Goal: Navigation & Orientation: Find specific page/section

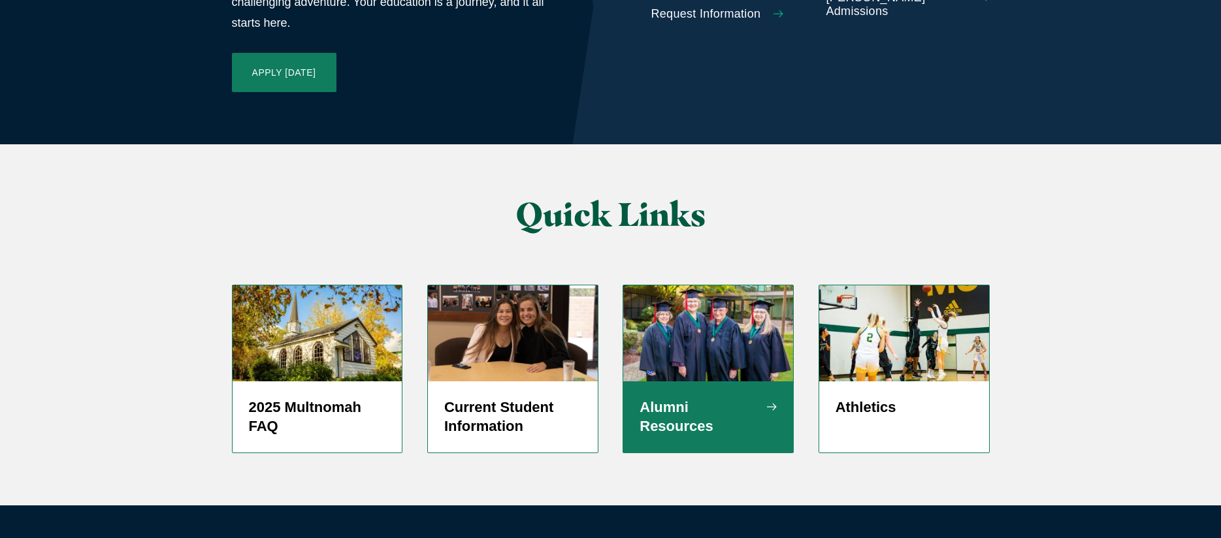
scroll to position [3136, 0]
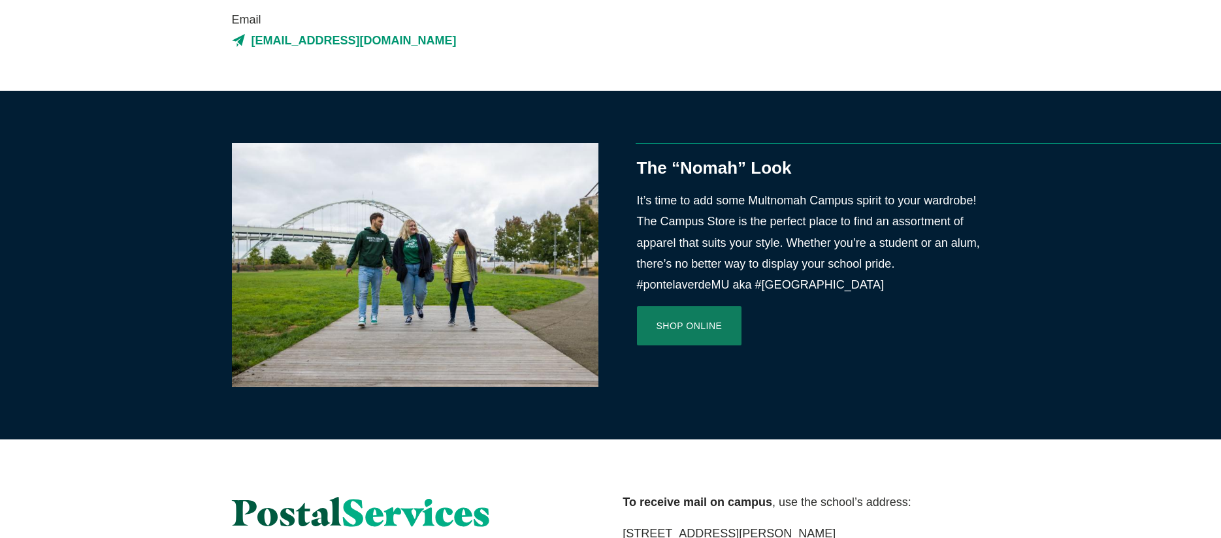
scroll to position [457, 0]
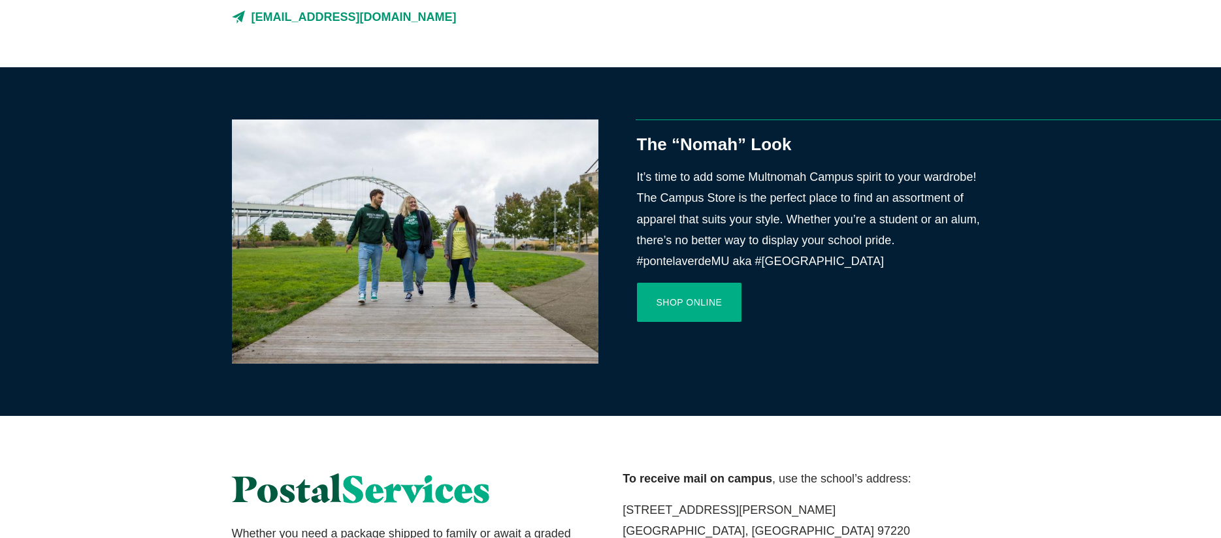
click at [692, 310] on link "Shop Online" at bounding box center [689, 302] width 105 height 39
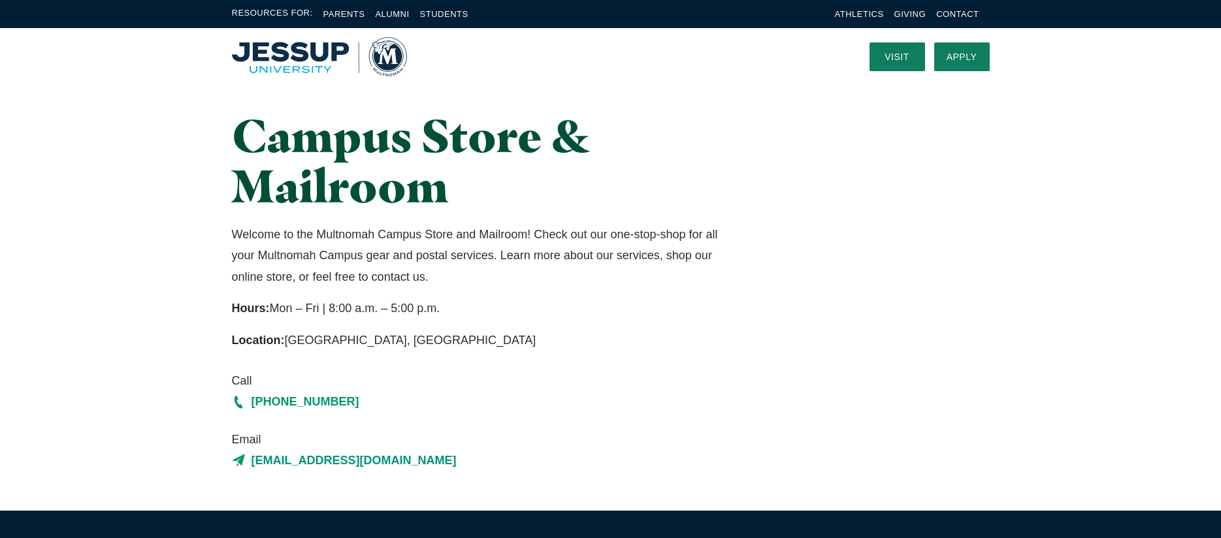
scroll to position [0, 0]
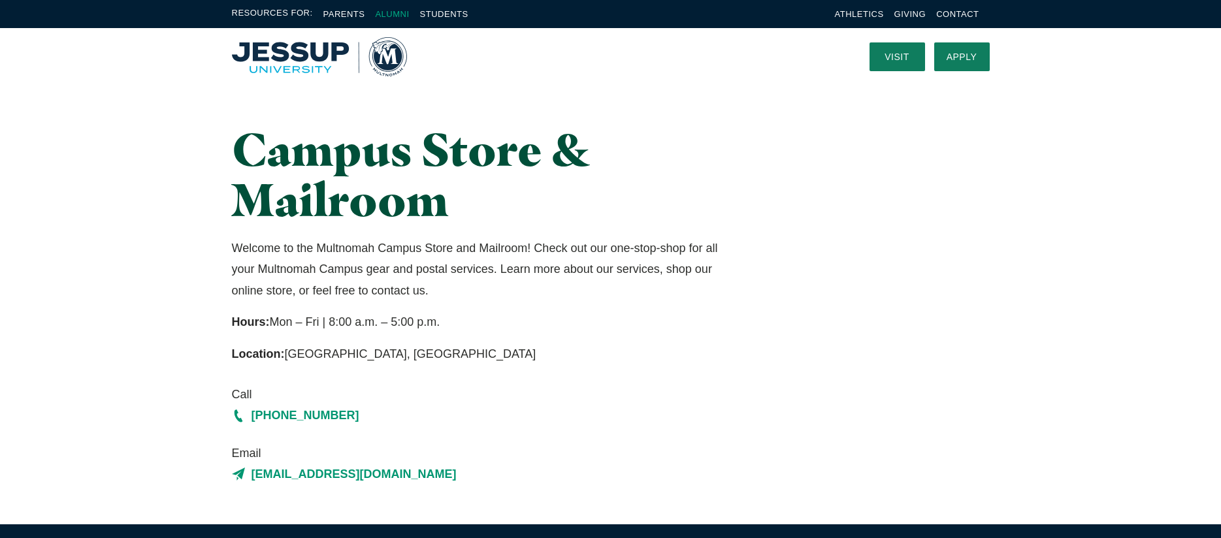
click at [395, 15] on link "Alumni" at bounding box center [392, 14] width 34 height 10
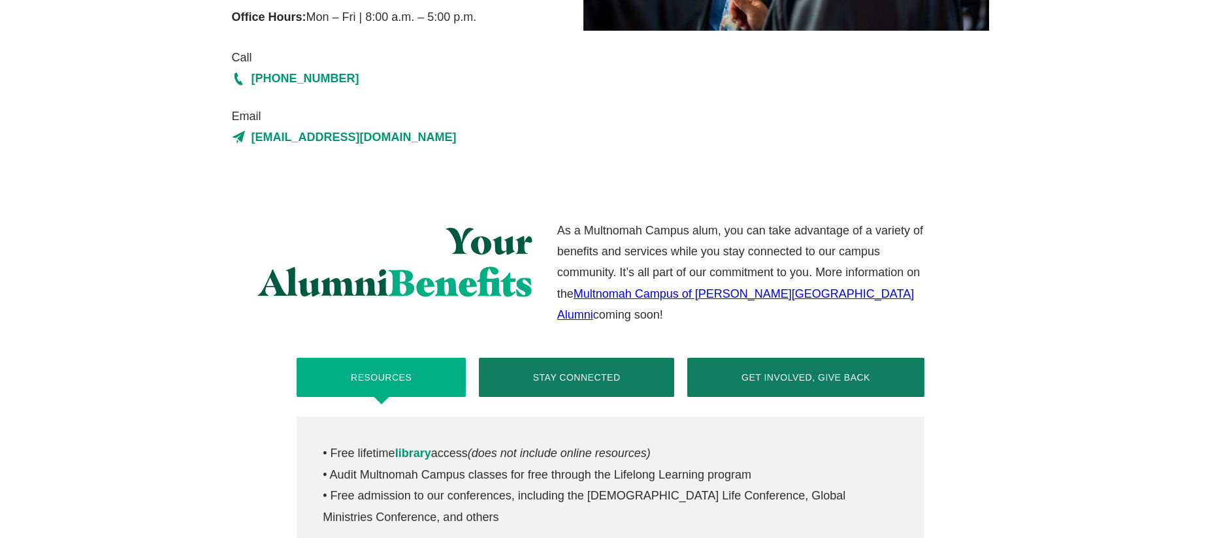
scroll to position [392, 0]
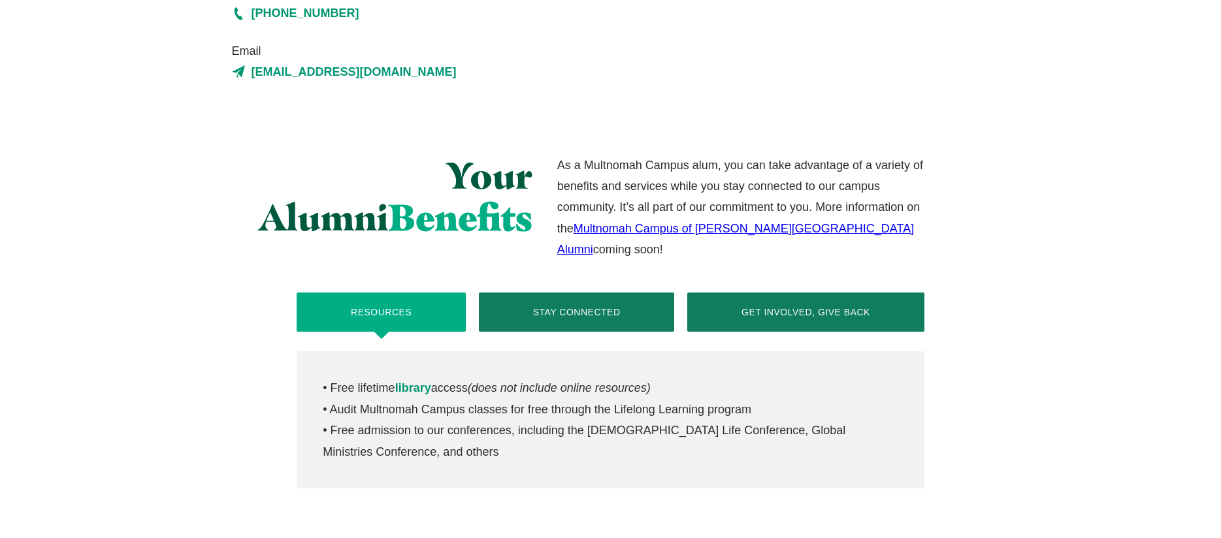
click at [643, 226] on link "Multnomah Campus of Jessup University Alumni" at bounding box center [735, 239] width 357 height 34
